Goal: Find specific page/section: Find specific page/section

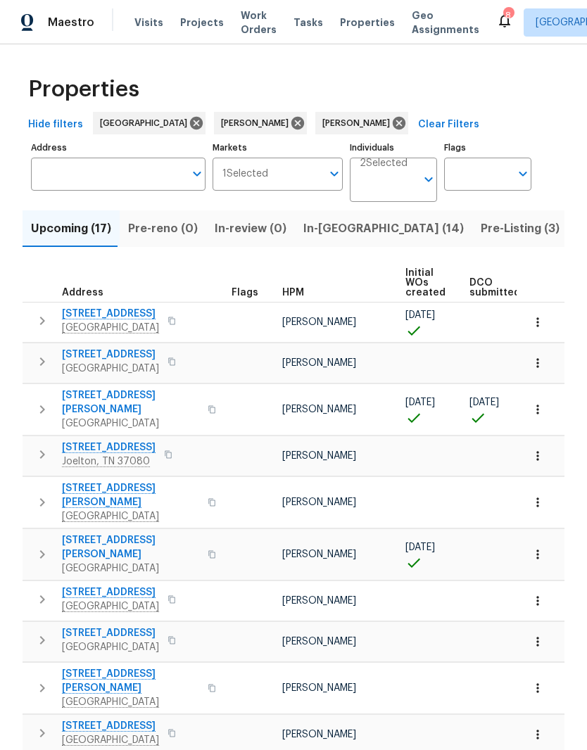
click at [112, 399] on span "1201 Elisha Ct" at bounding box center [130, 403] width 137 height 28
click at [543, 408] on icon "button" at bounding box center [538, 410] width 14 height 14
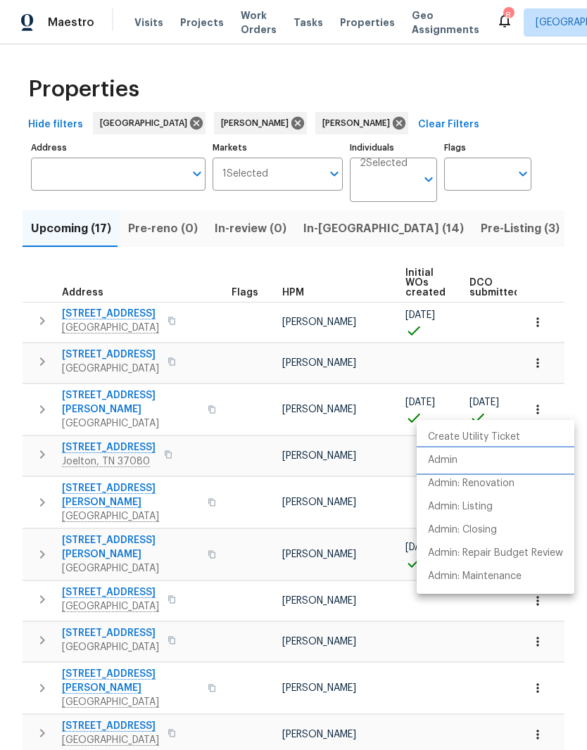
click at [465, 466] on li "Admin" at bounding box center [496, 460] width 158 height 23
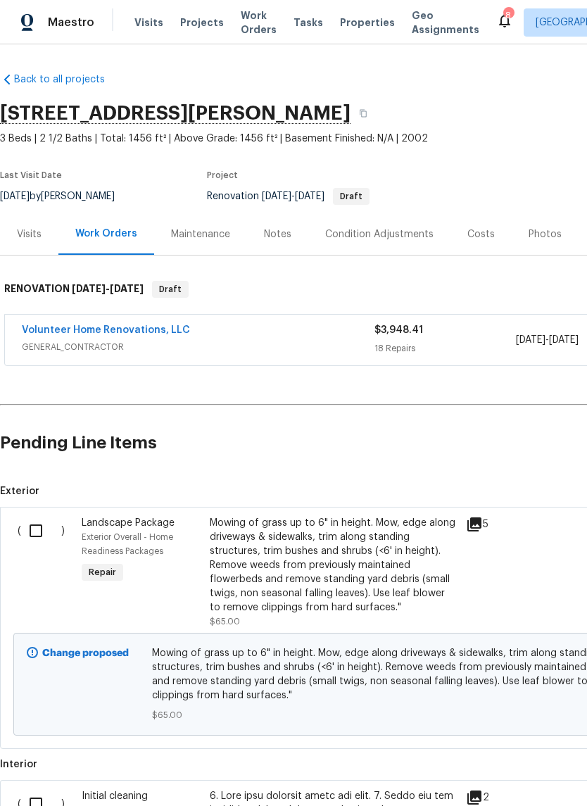
click at [46, 531] on input "checkbox" at bounding box center [41, 531] width 40 height 30
checkbox input "true"
click at [484, 237] on div "Costs" at bounding box center [480, 234] width 27 height 14
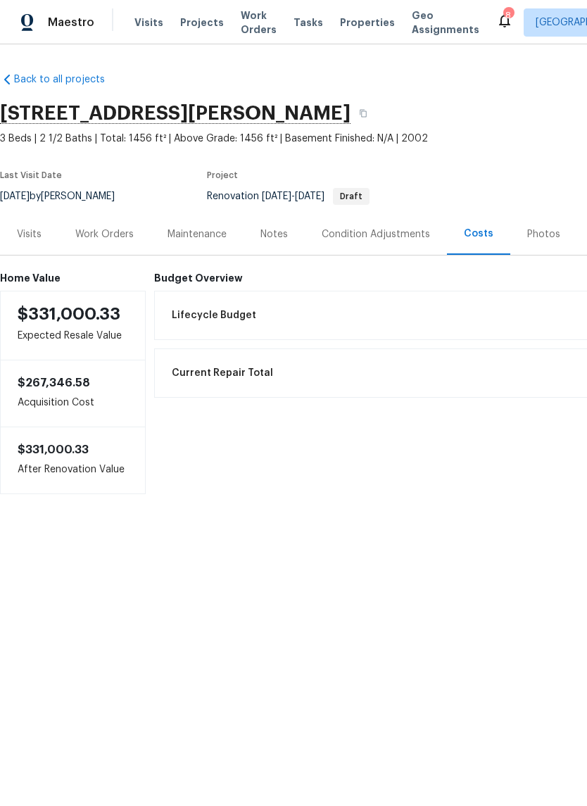
click at [360, 235] on div "Condition Adjustments" at bounding box center [376, 234] width 108 height 14
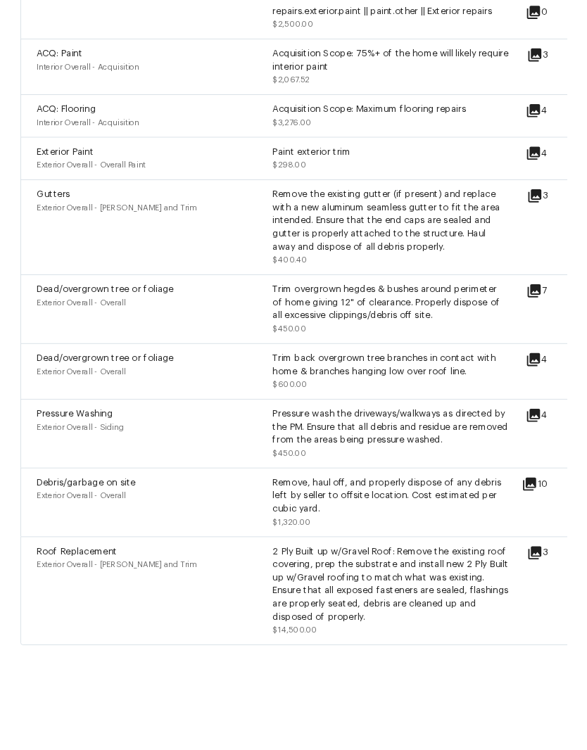
scroll to position [58, 0]
